Goal: Task Accomplishment & Management: Manage account settings

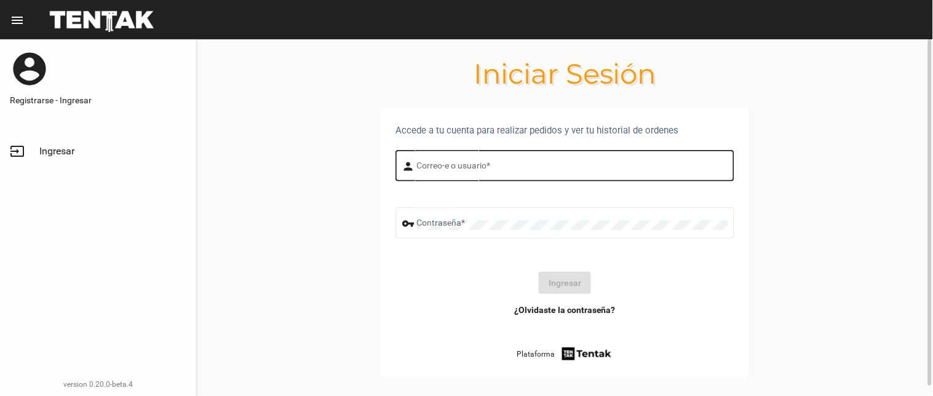
click at [478, 172] on input "Correo-e o usuario *" at bounding box center [572, 168] width 311 height 10
type input "flopyganora"
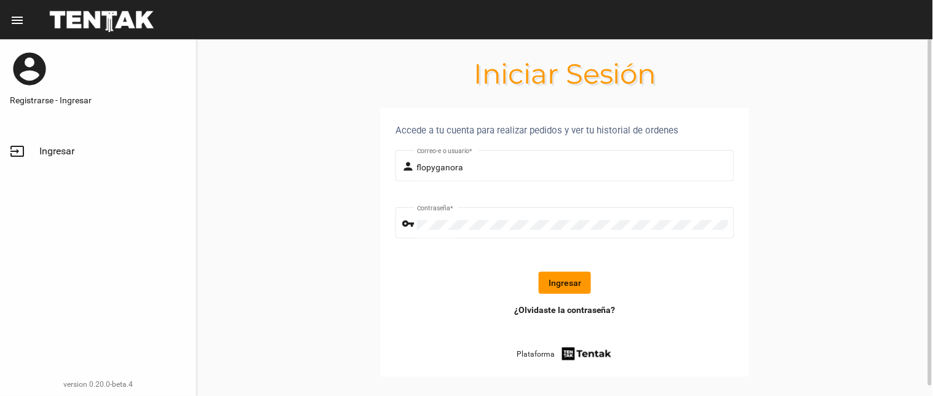
click at [558, 283] on button "Ingresar" at bounding box center [565, 283] width 52 height 22
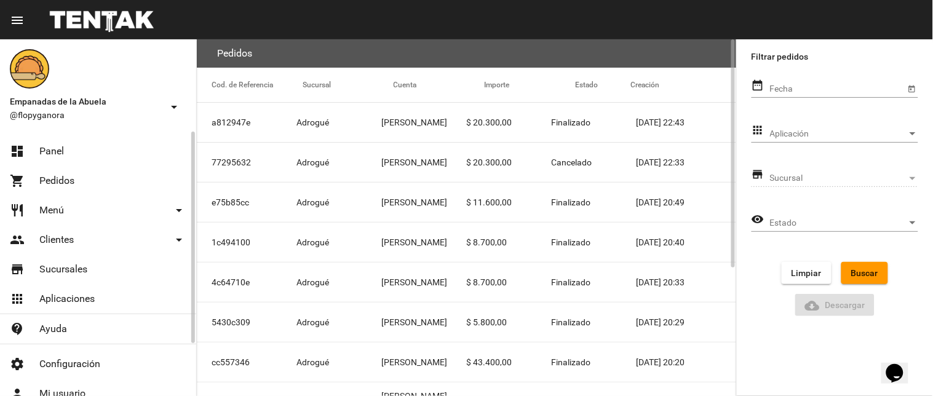
click at [65, 155] on link "dashboard Panel" at bounding box center [98, 152] width 196 height 30
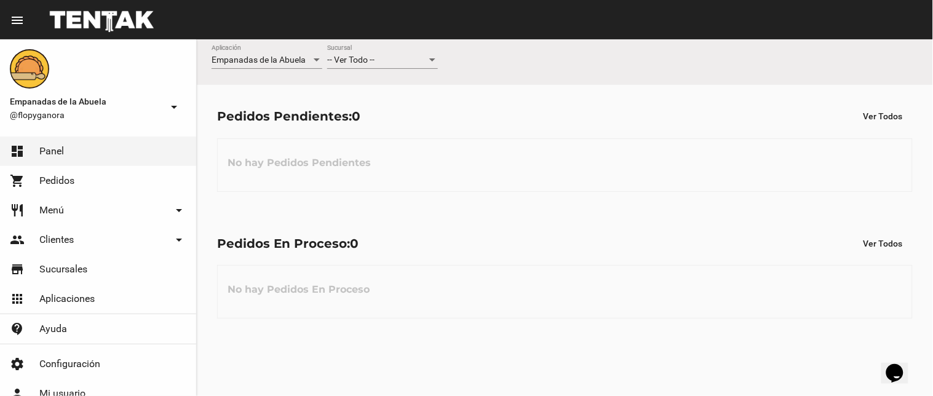
click at [360, 57] on span "-- Ver Todo --" at bounding box center [350, 60] width 47 height 10
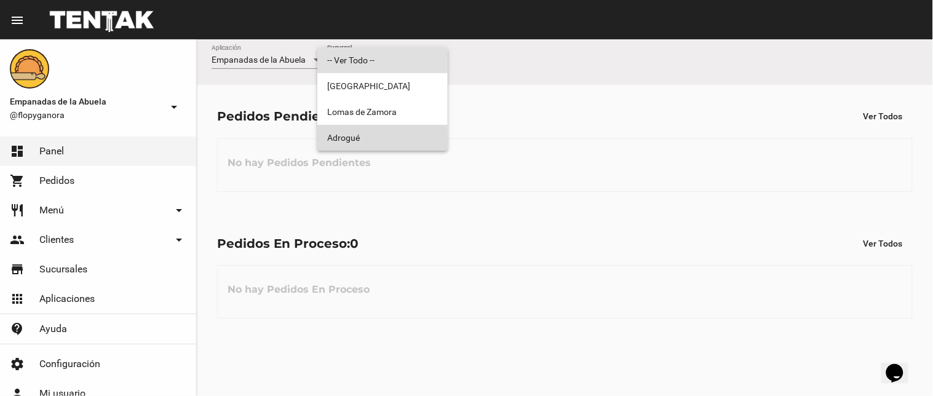
click at [349, 138] on span "Adrogué" at bounding box center [382, 138] width 111 height 26
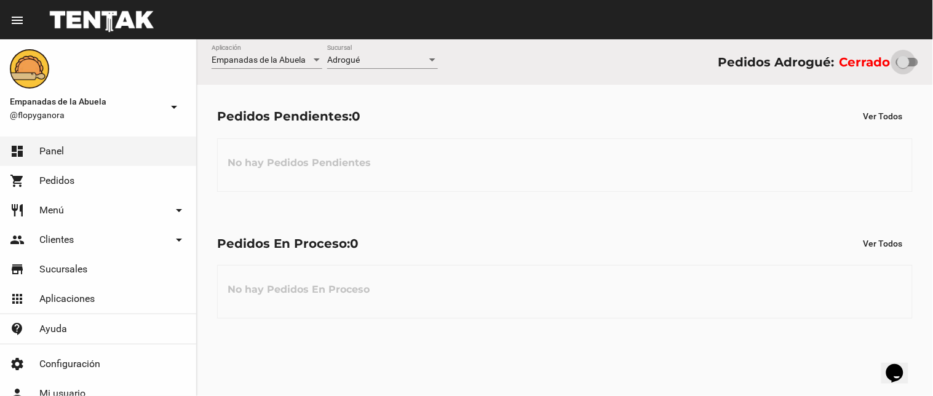
click at [905, 61] on div at bounding box center [903, 62] width 12 height 12
click at [902, 66] on input "checkbox" at bounding box center [902, 66] width 1 height 1
click at [903, 58] on div at bounding box center [903, 62] width 12 height 12
click at [902, 66] on input "checkbox" at bounding box center [902, 66] width 1 height 1
click at [906, 63] on div at bounding box center [902, 62] width 12 height 12
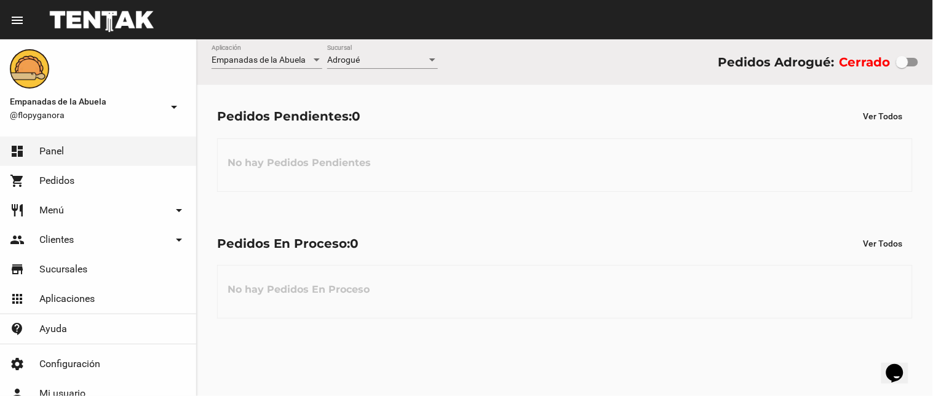
click at [902, 66] on input "checkbox" at bounding box center [902, 66] width 1 height 1
checkbox input "true"
click at [355, 61] on span "Adrogué" at bounding box center [343, 60] width 33 height 10
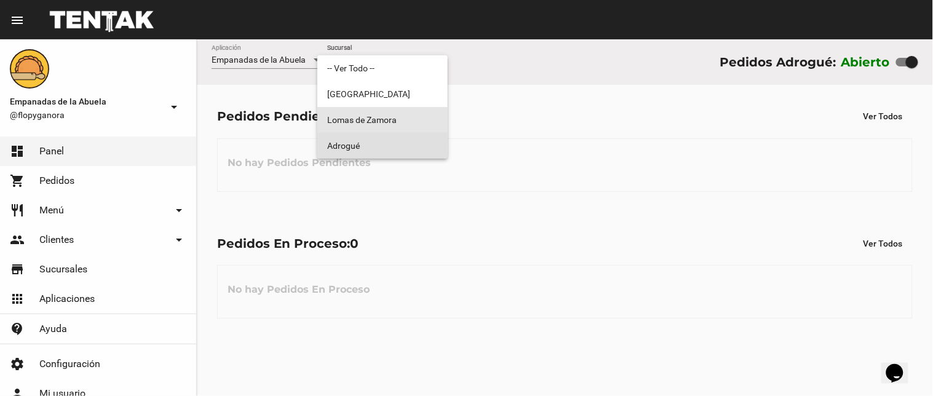
click at [370, 127] on span "Lomas de Zamora" at bounding box center [382, 120] width 111 height 26
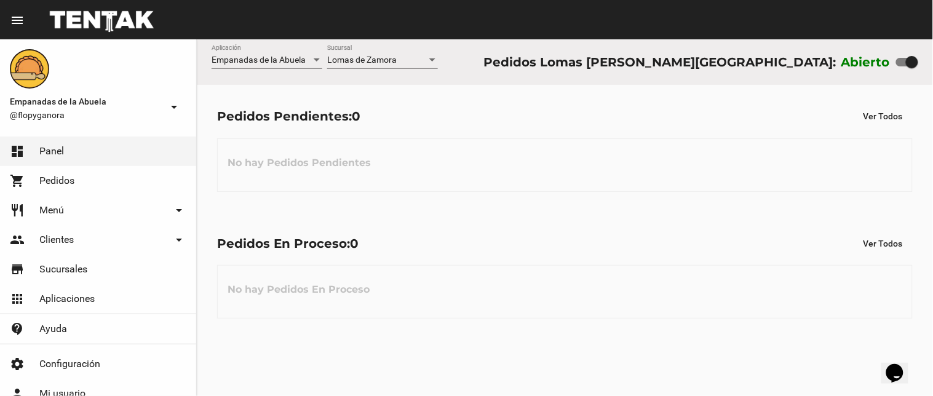
click at [371, 47] on div "Lomas [PERSON_NAME] Sucursal" at bounding box center [382, 57] width 111 height 24
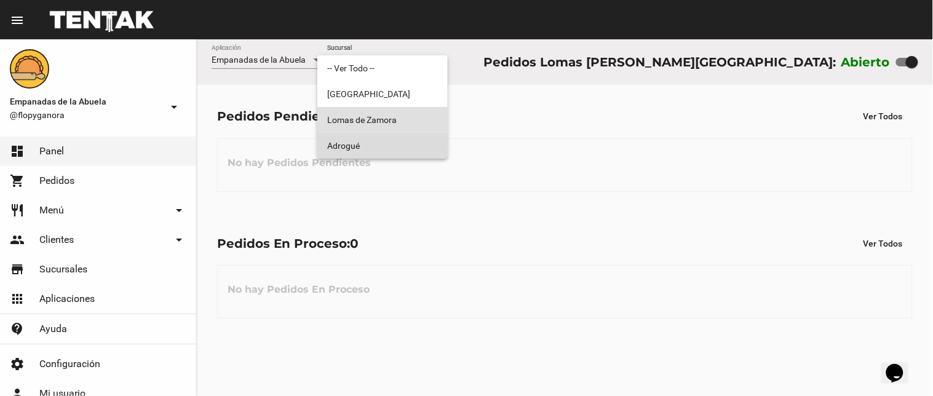
click at [378, 143] on span "Adrogué" at bounding box center [382, 146] width 111 height 26
